Goal: Information Seeking & Learning: Check status

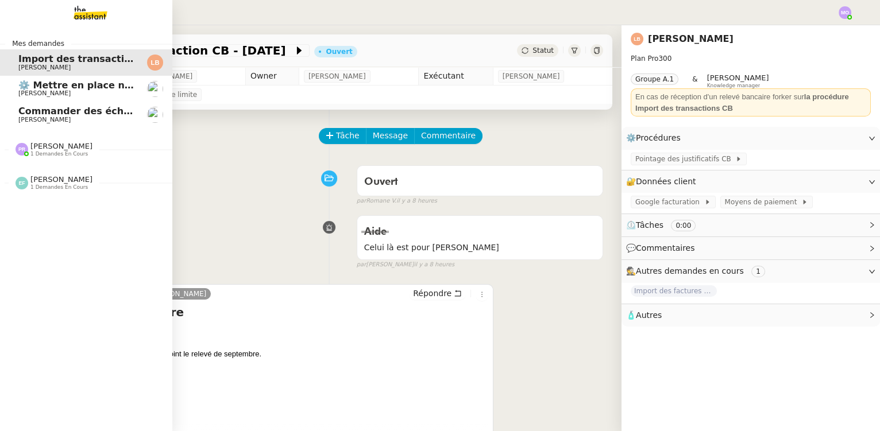
scroll to position [153, 0]
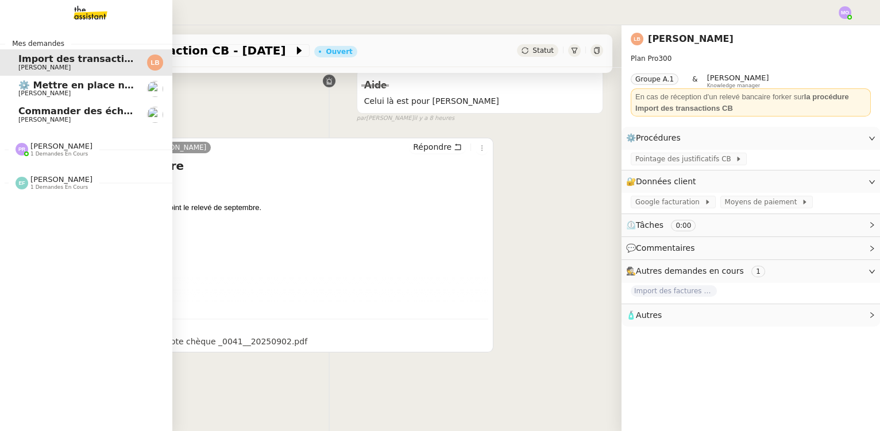
click at [97, 13] on img at bounding box center [81, 12] width 89 height 25
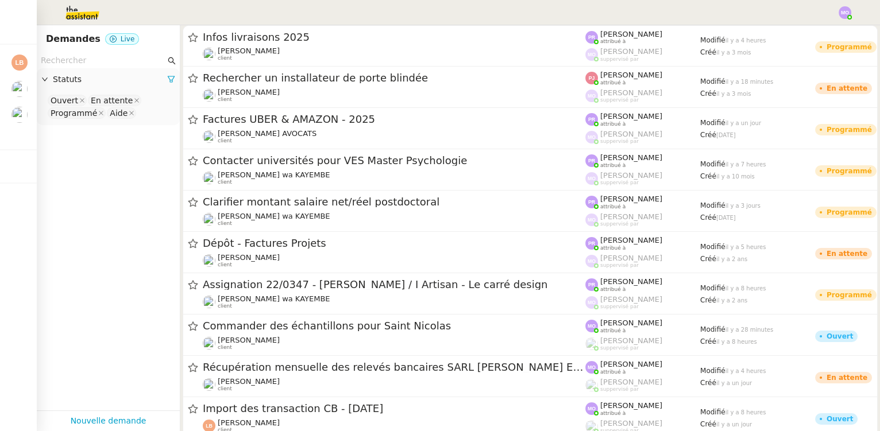
click at [83, 62] on input "text" at bounding box center [103, 60] width 125 height 13
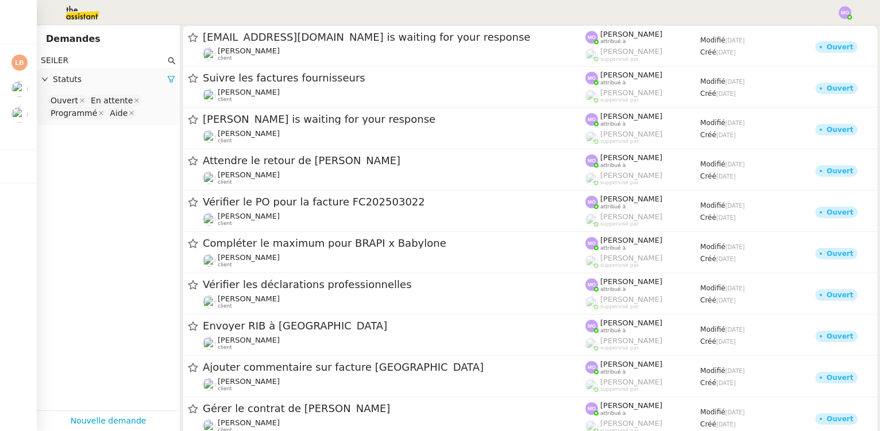
type input "SEILER"
click at [138, 115] on nz-select-top-control "Ouvert En attente Programmé Aide" at bounding box center [108, 107] width 125 height 27
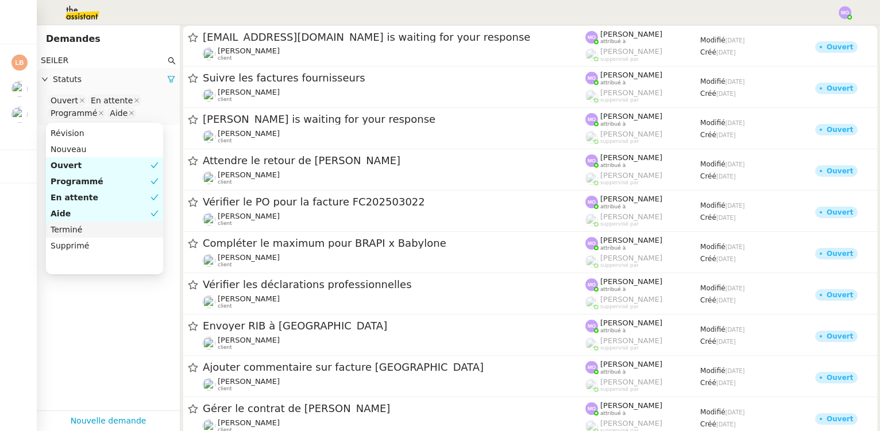
click at [95, 230] on div "Terminé" at bounding box center [105, 230] width 108 height 10
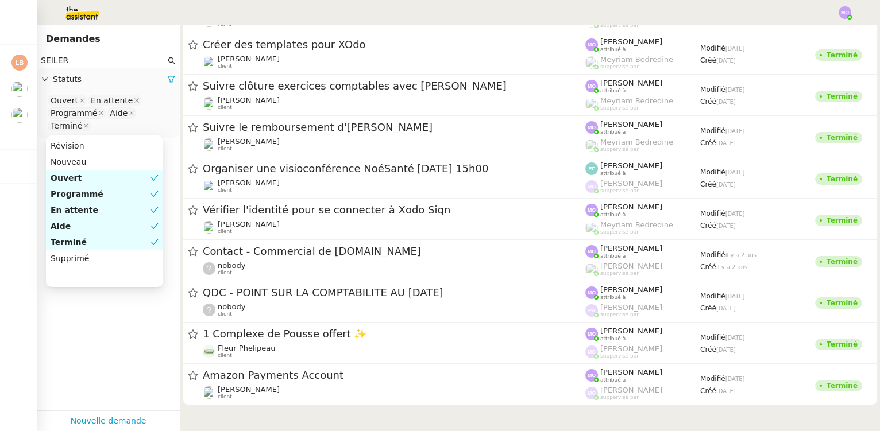
scroll to position [16658, 0]
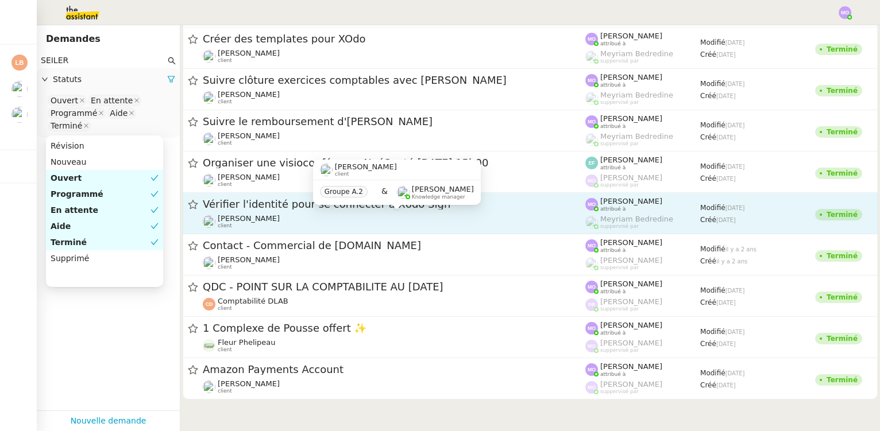
click at [527, 214] on div "[PERSON_NAME] client" at bounding box center [394, 221] width 382 height 15
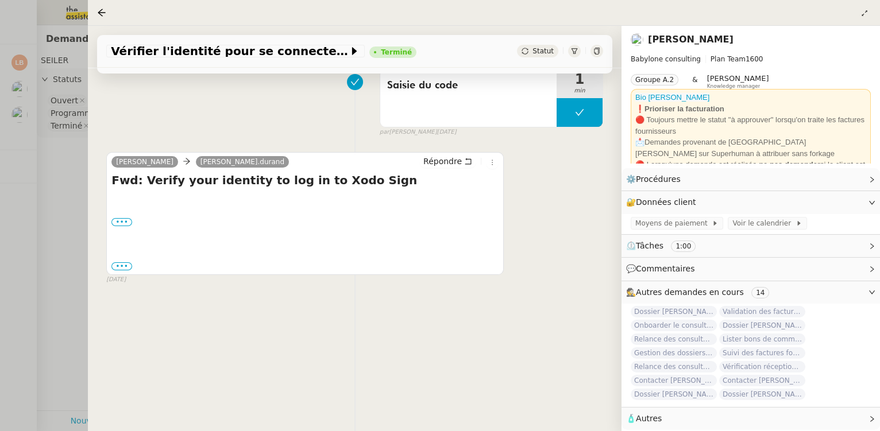
scroll to position [154, 0]
click at [59, 334] on div at bounding box center [440, 215] width 880 height 431
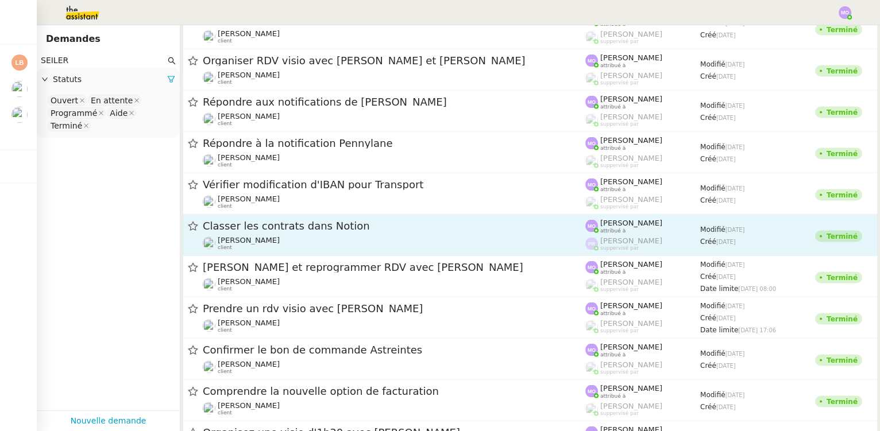
scroll to position [12900, 0]
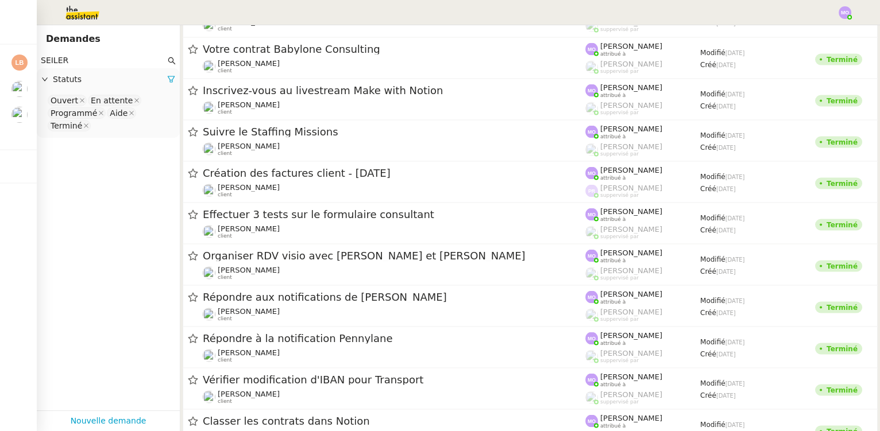
click at [55, 193] on app-tickets-filter "SEILER Statuts Ouvert En attente Programmé Aide Terminé" at bounding box center [108, 232] width 143 height 358
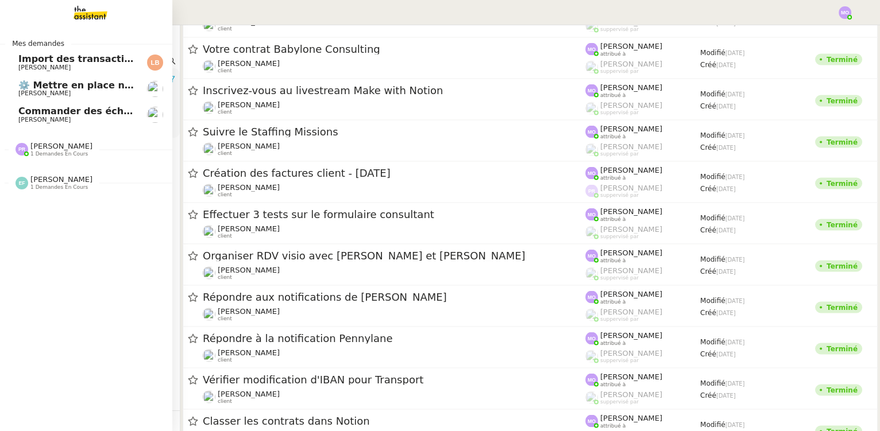
click at [56, 115] on span "Commander des échantillons pour Saint Nicolas" at bounding box center [142, 111] width 248 height 11
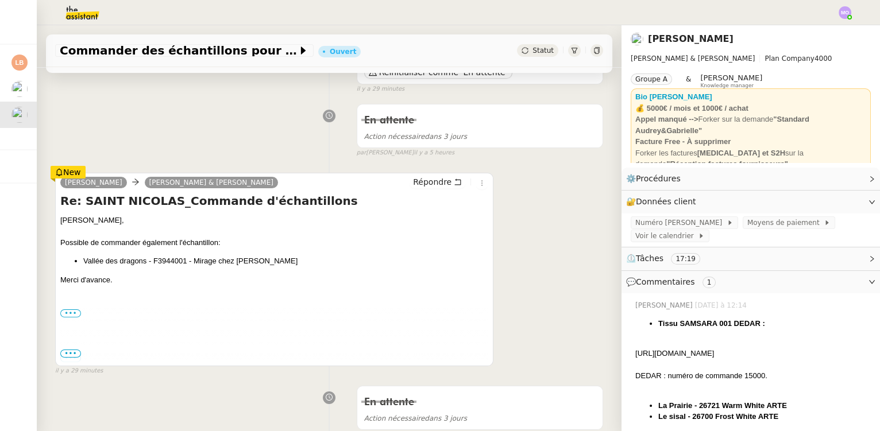
scroll to position [156, 0]
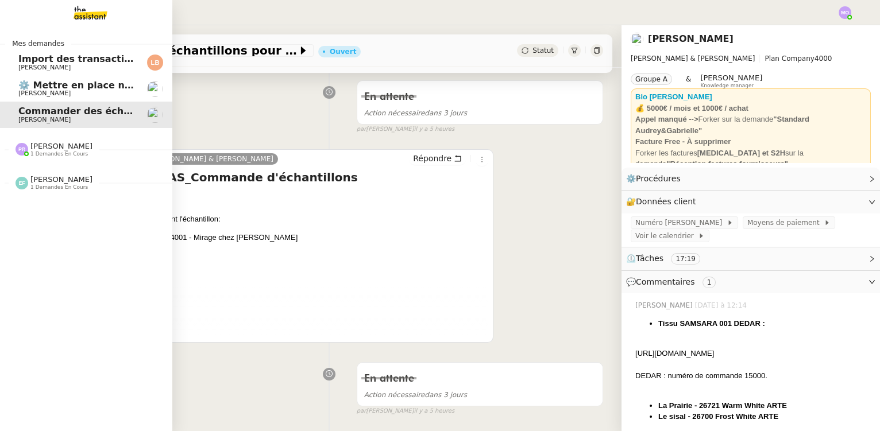
click at [52, 91] on span "[PERSON_NAME]" at bounding box center [44, 93] width 52 height 7
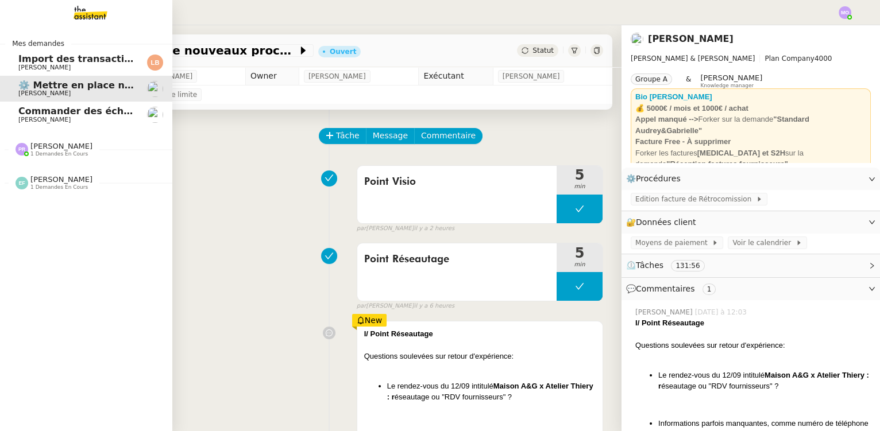
click at [40, 66] on span "[PERSON_NAME]" at bounding box center [44, 67] width 52 height 7
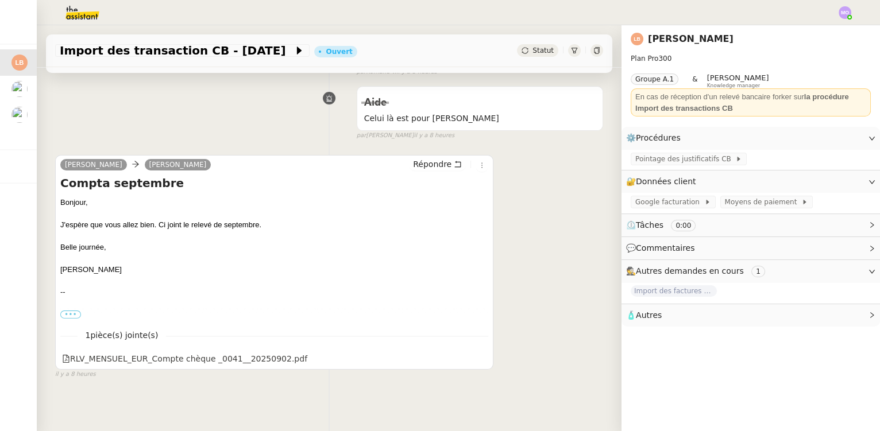
scroll to position [153, 0]
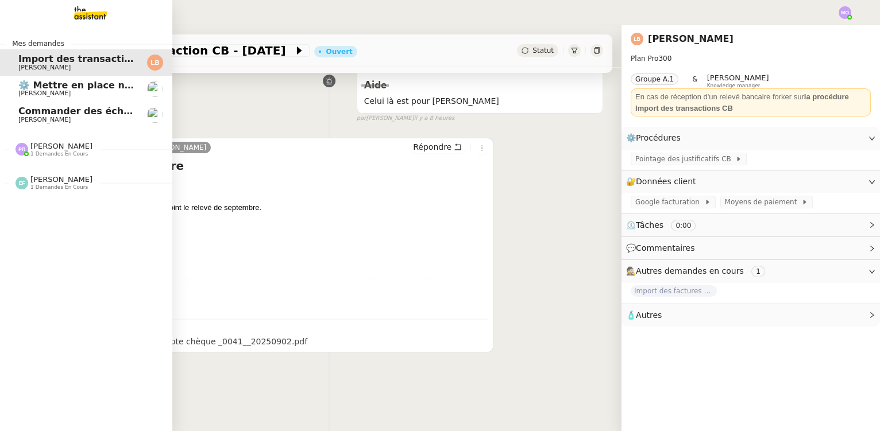
click at [42, 180] on span "[PERSON_NAME]" at bounding box center [61, 179] width 62 height 9
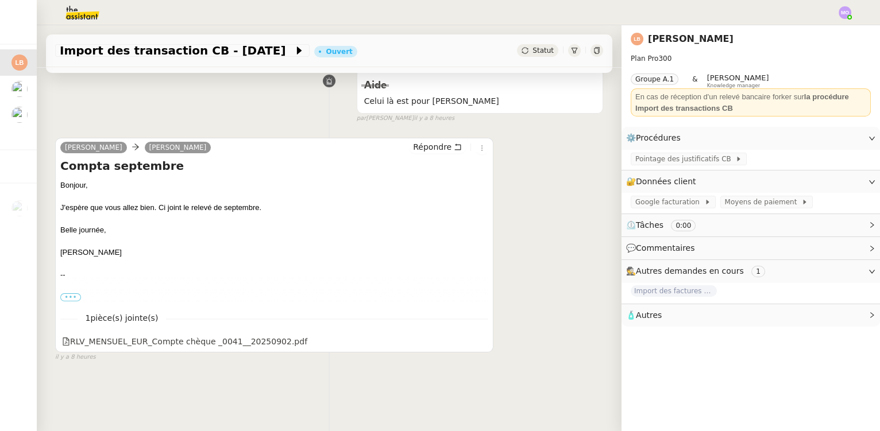
click at [76, 109] on div "Aide Celui là est pour [PERSON_NAME] merci false par [PERSON_NAME] il y a 8 heu…" at bounding box center [329, 93] width 548 height 59
click at [431, 412] on div "Import des transaction CB - [DATE] Ouvert Statut Client [PERSON_NAME] Owner [PE…" at bounding box center [329, 228] width 585 height 406
